Goal: Check status: Check status

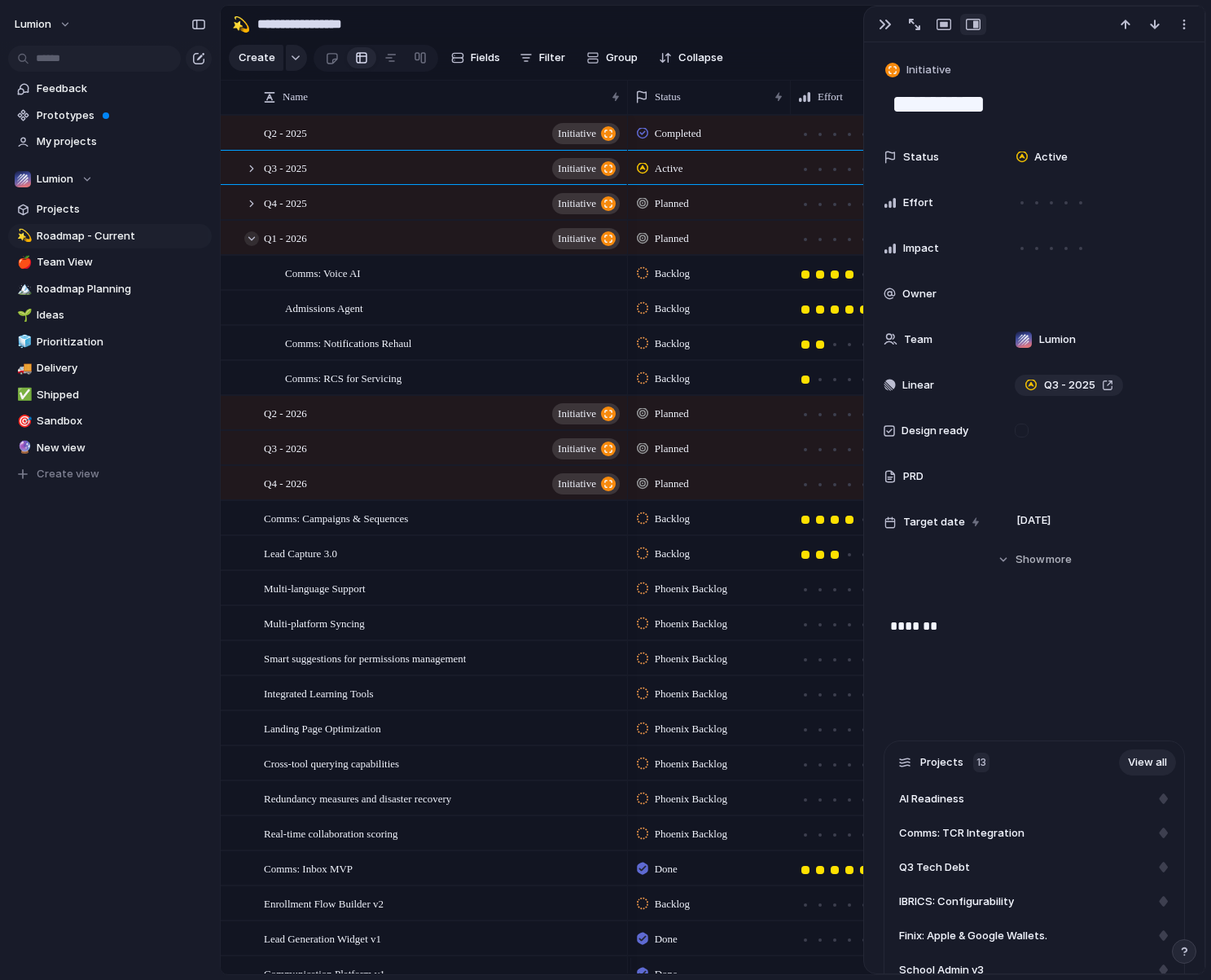
click at [250, 246] on div at bounding box center [251, 238] width 15 height 15
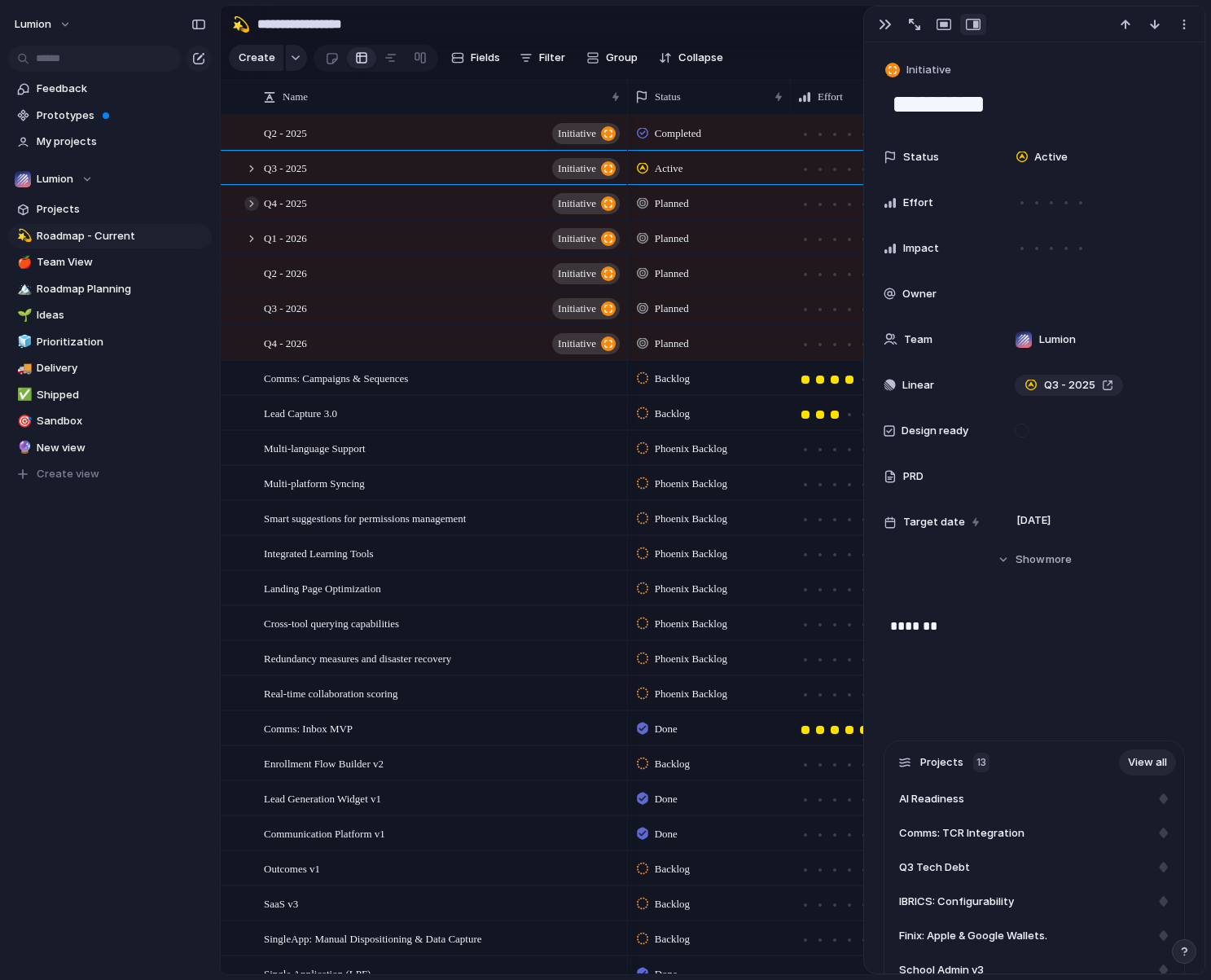
click at [256, 211] on div at bounding box center [251, 203] width 15 height 15
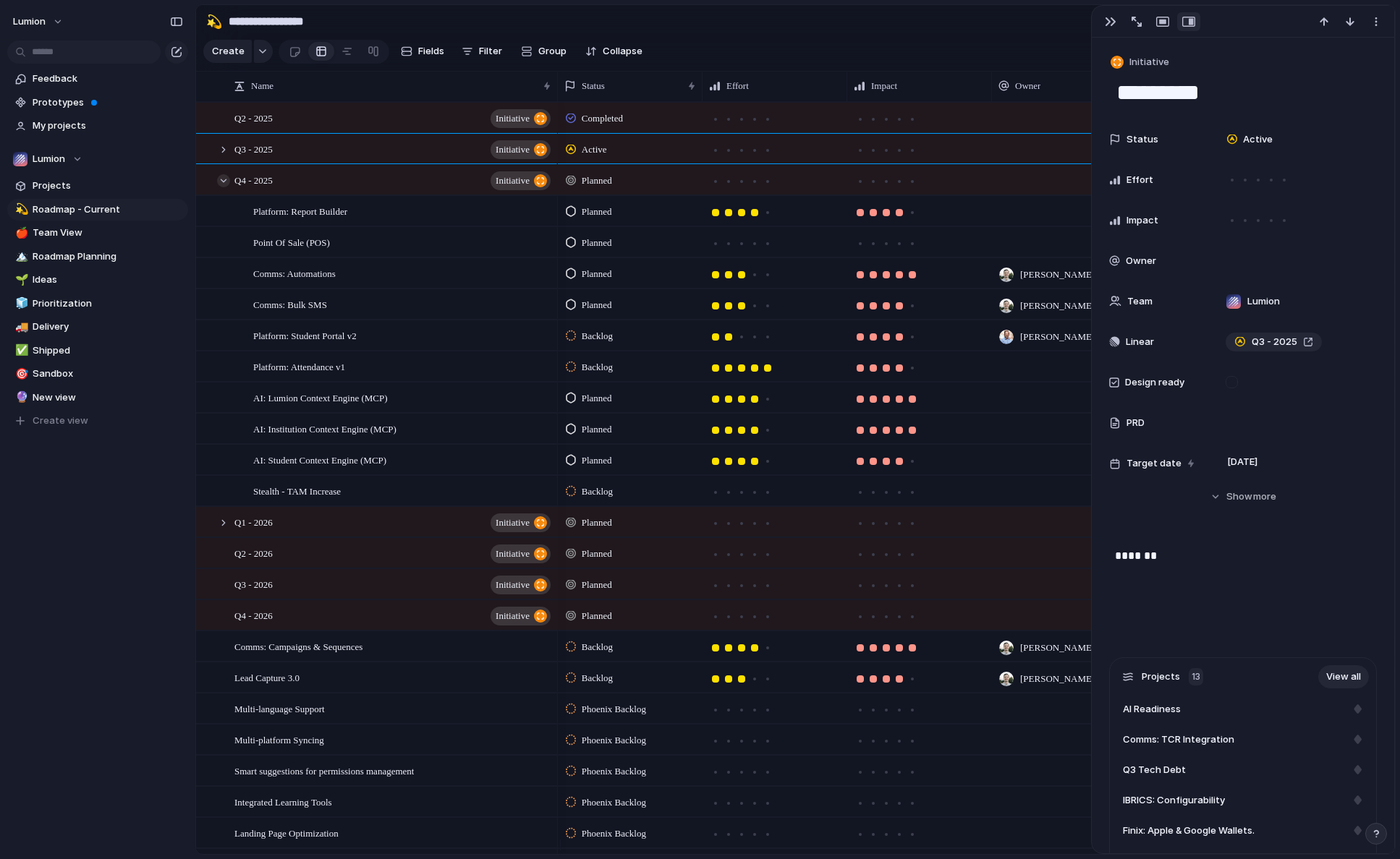
click at [222, 187] on div at bounding box center [223, 180] width 13 height 13
